Goal: Transaction & Acquisition: Purchase product/service

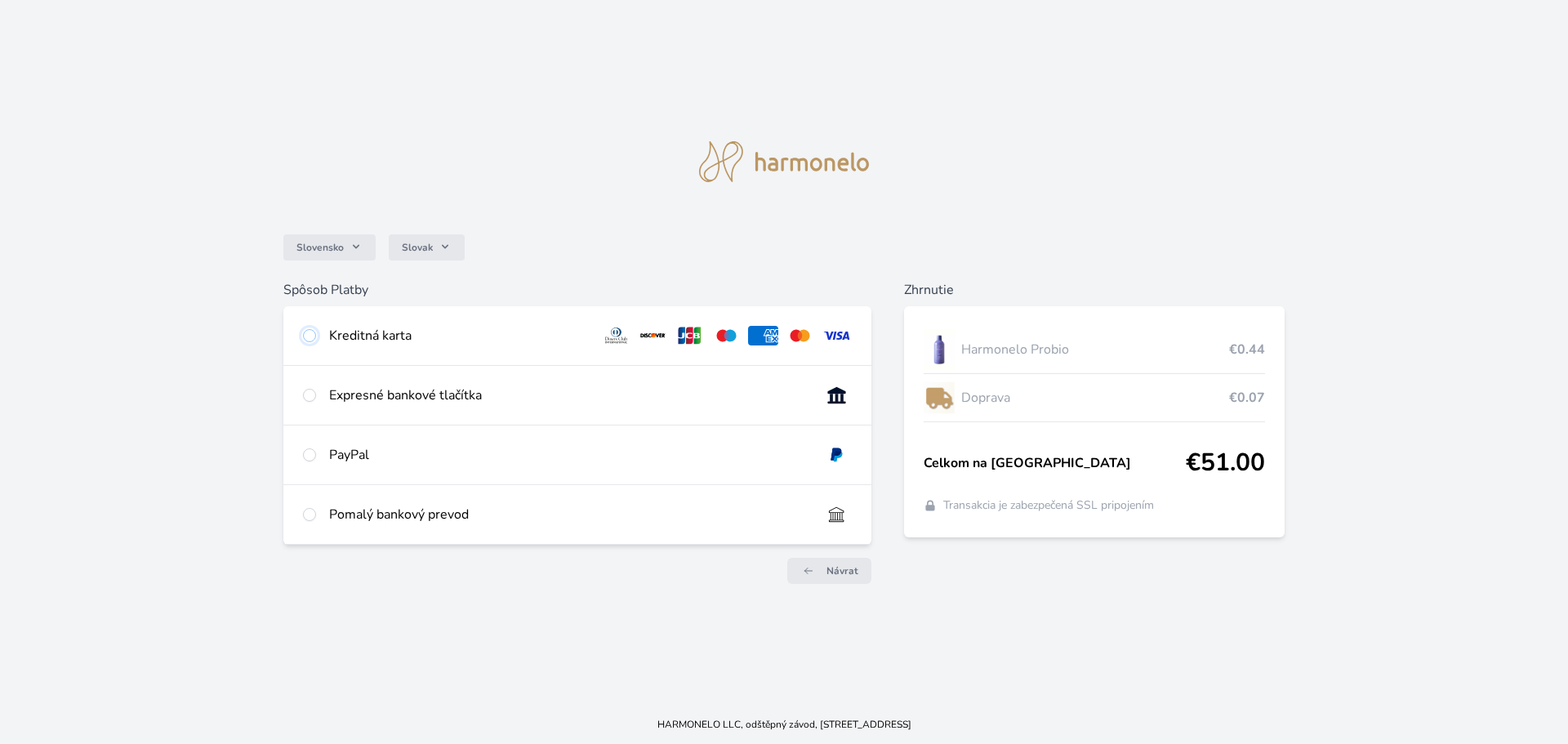
click at [307, 337] on input "radio" at bounding box center [309, 335] width 13 height 13
radio input "true"
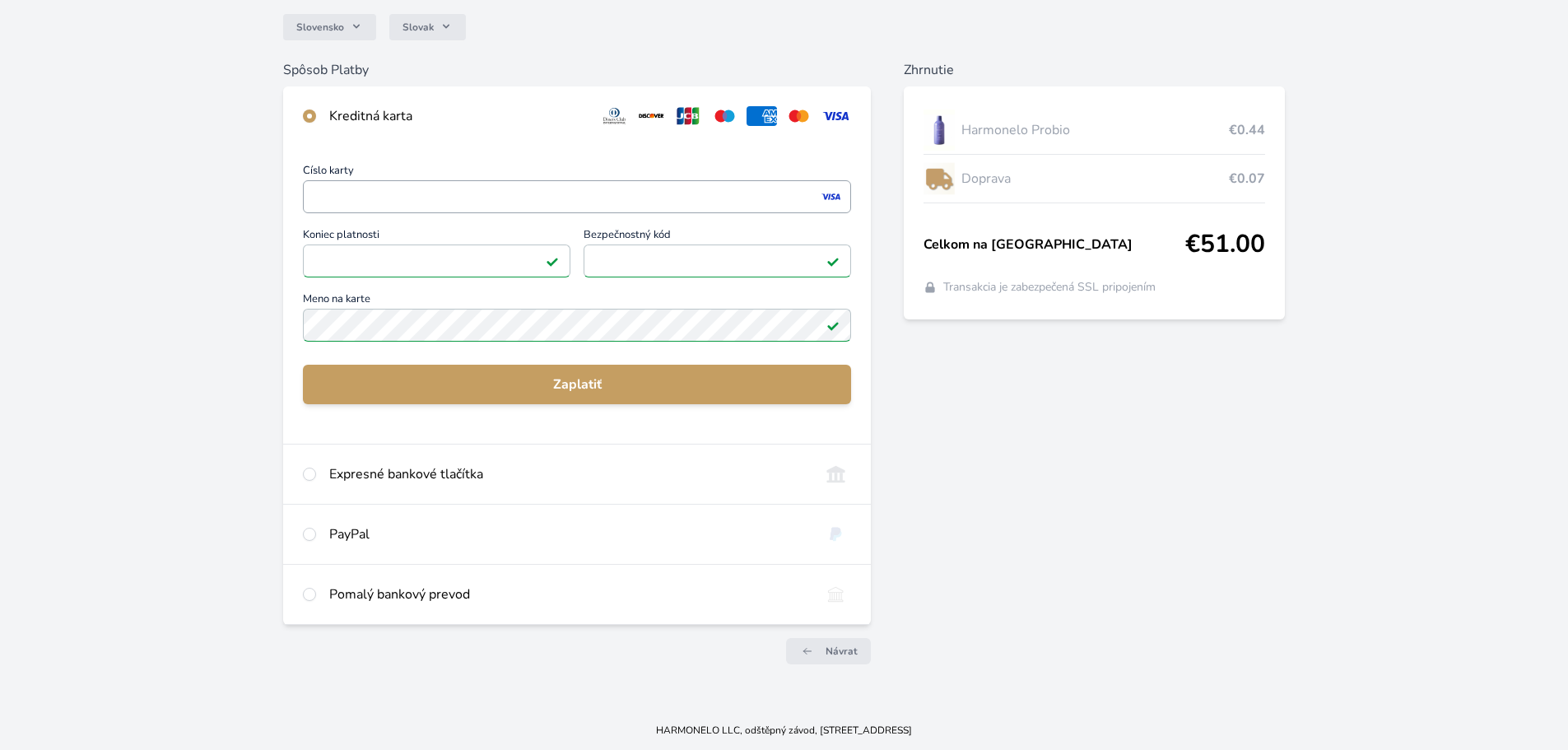
scroll to position [145, 0]
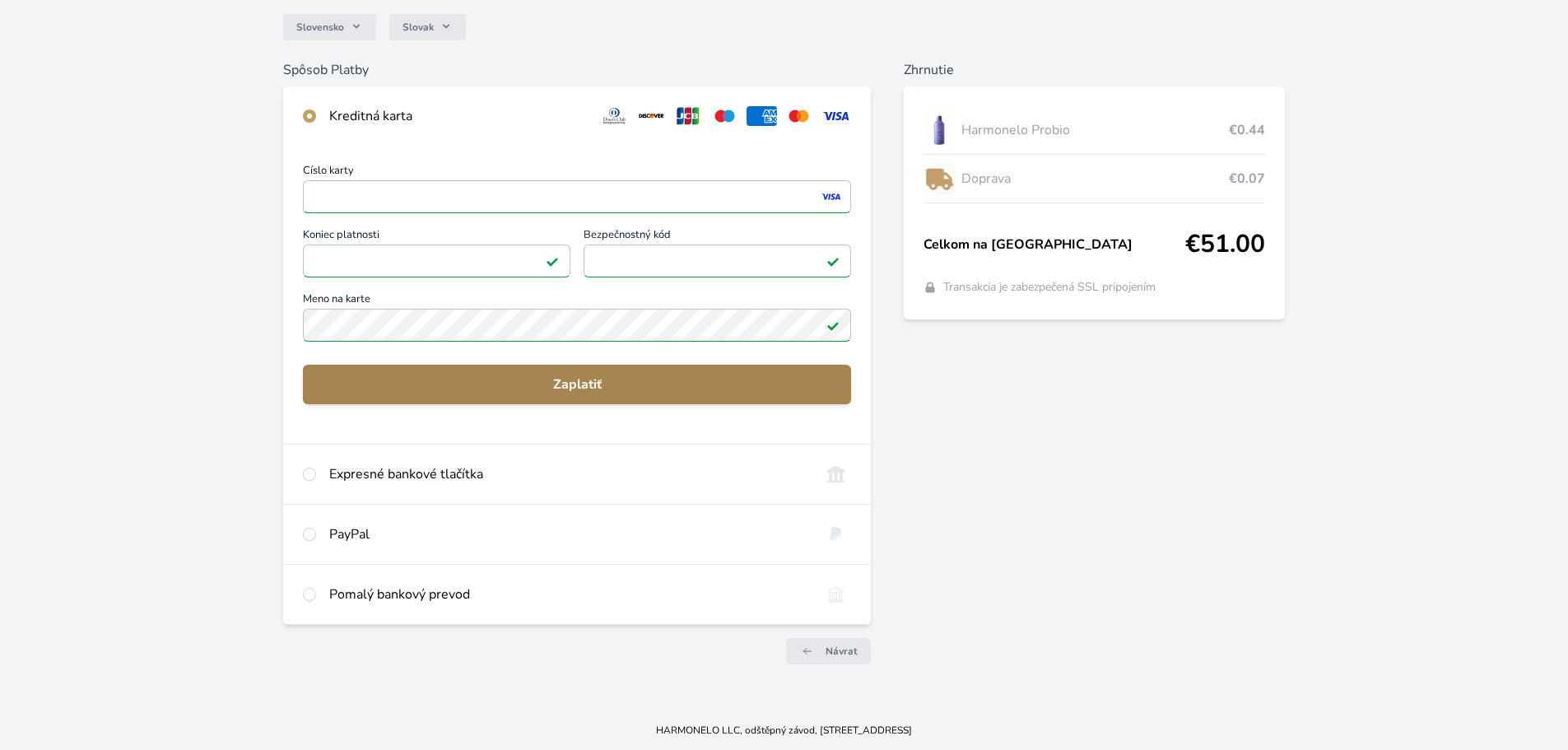
click at [589, 385] on span "Zaplatiť" at bounding box center [578, 385] width 522 height 20
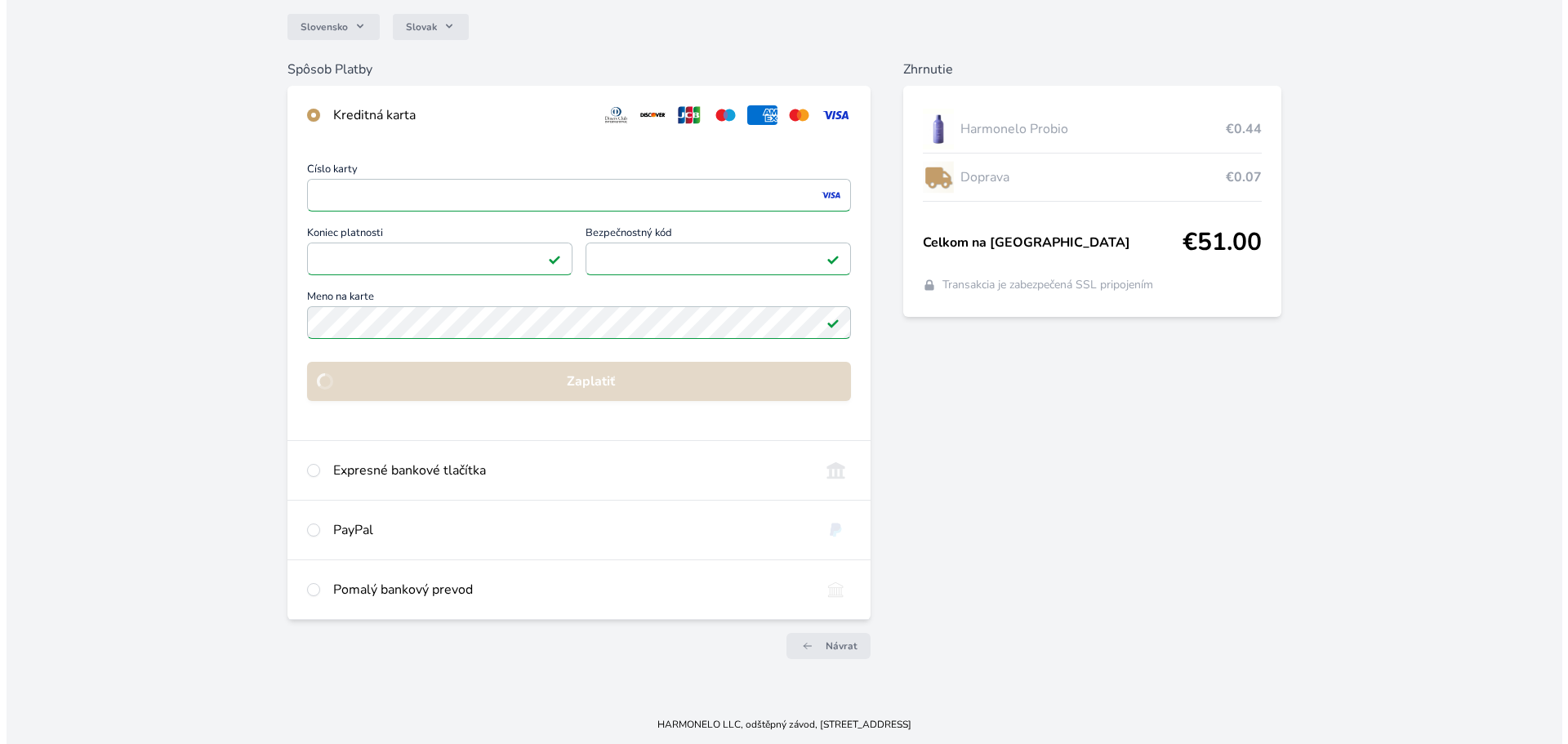
scroll to position [0, 0]
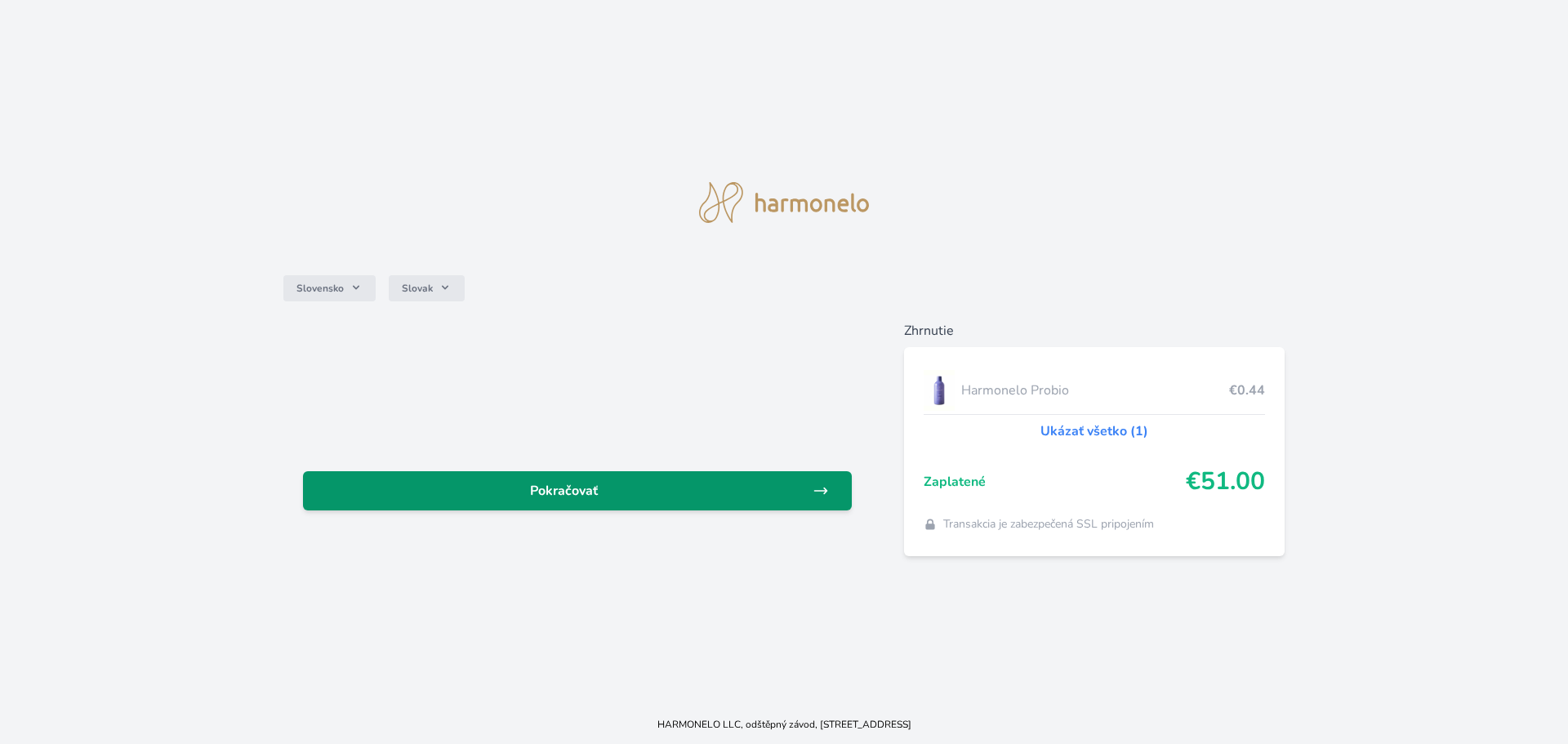
click at [591, 487] on span "Pokračovať" at bounding box center [564, 491] width 497 height 20
